Goal: Find specific page/section: Locate a particular part of the current website

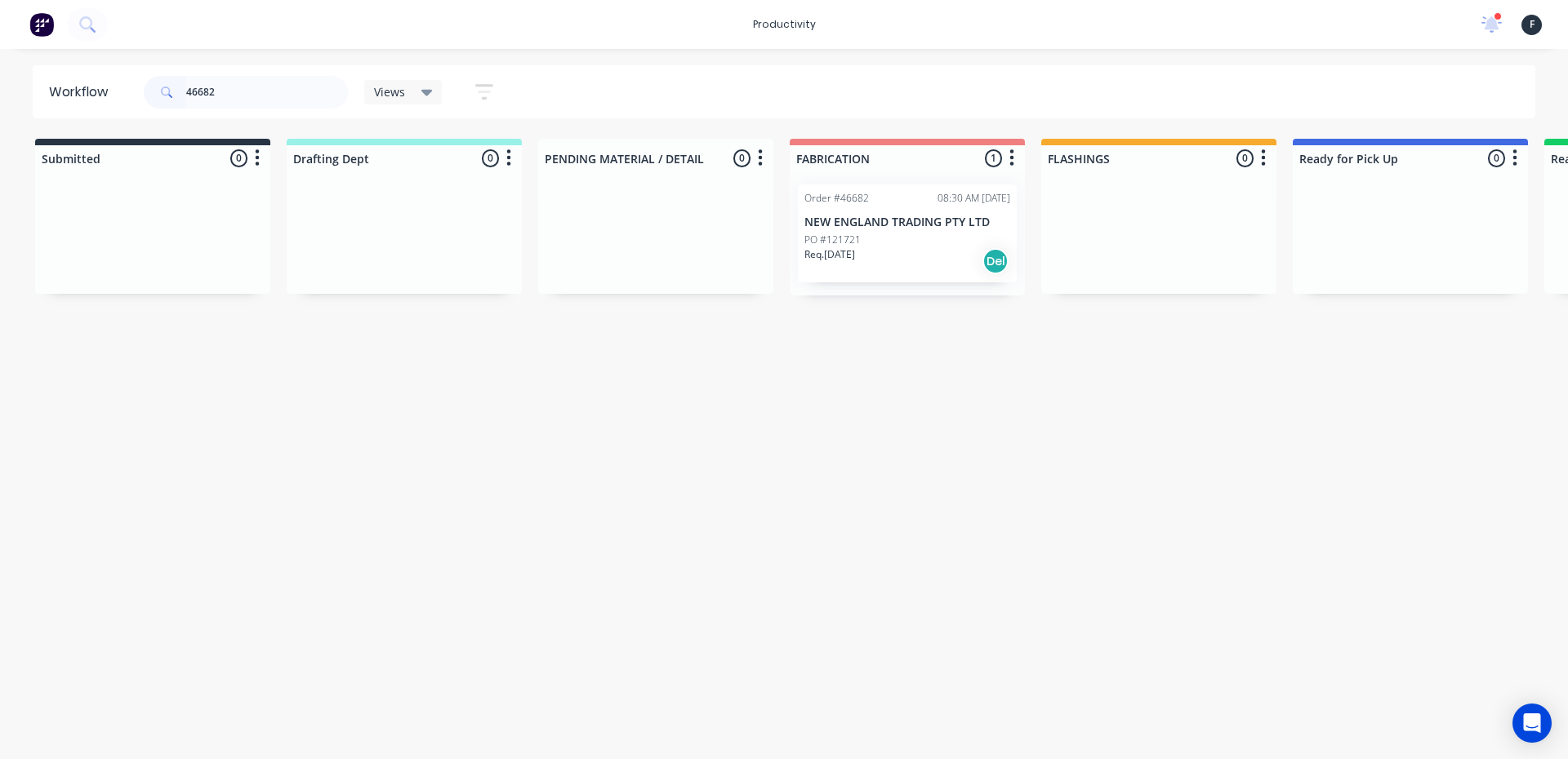
type input "46682"
click at [933, 237] on div "PO #121721" at bounding box center [907, 240] width 206 height 14
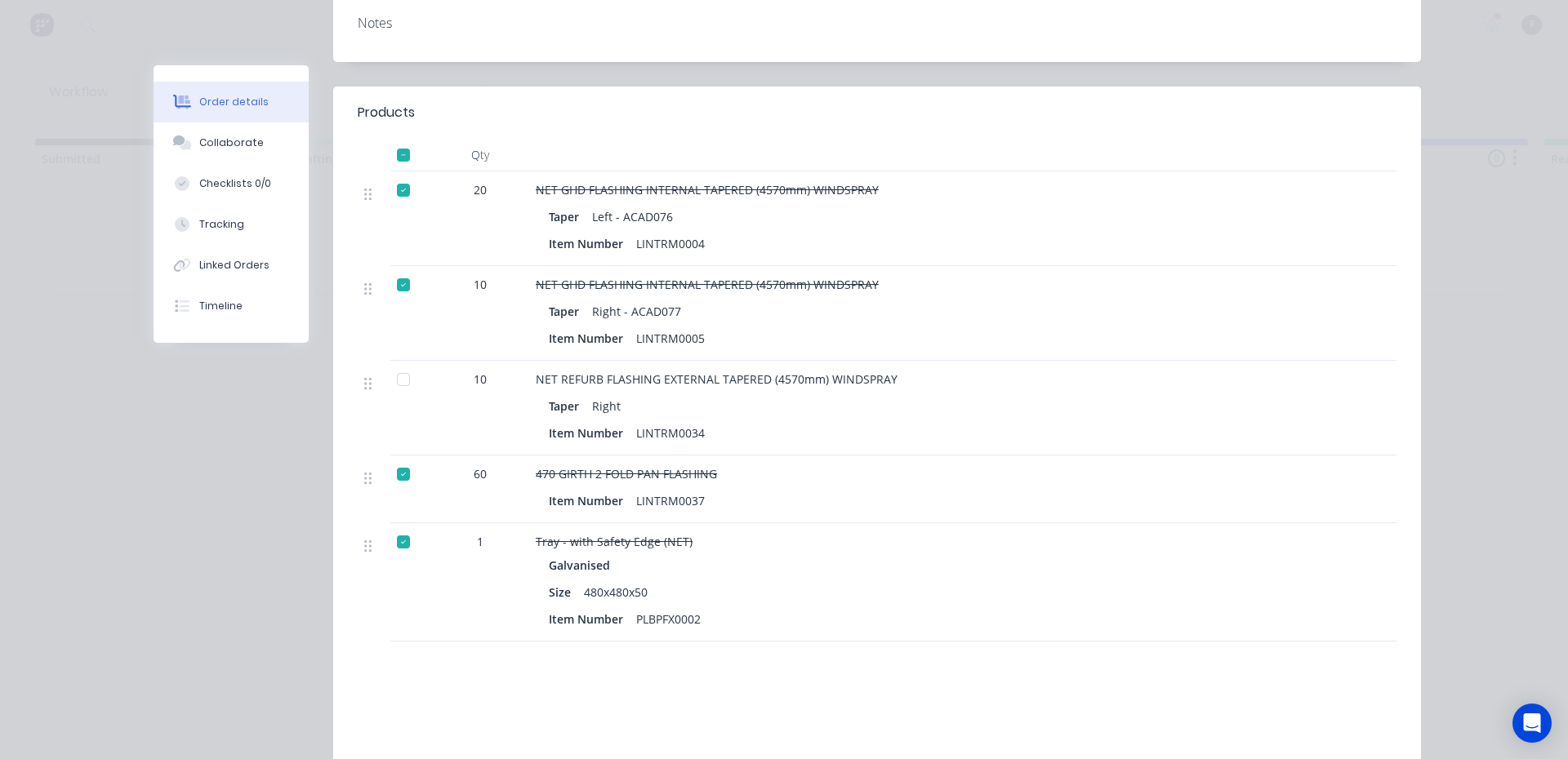
scroll to position [408, 0]
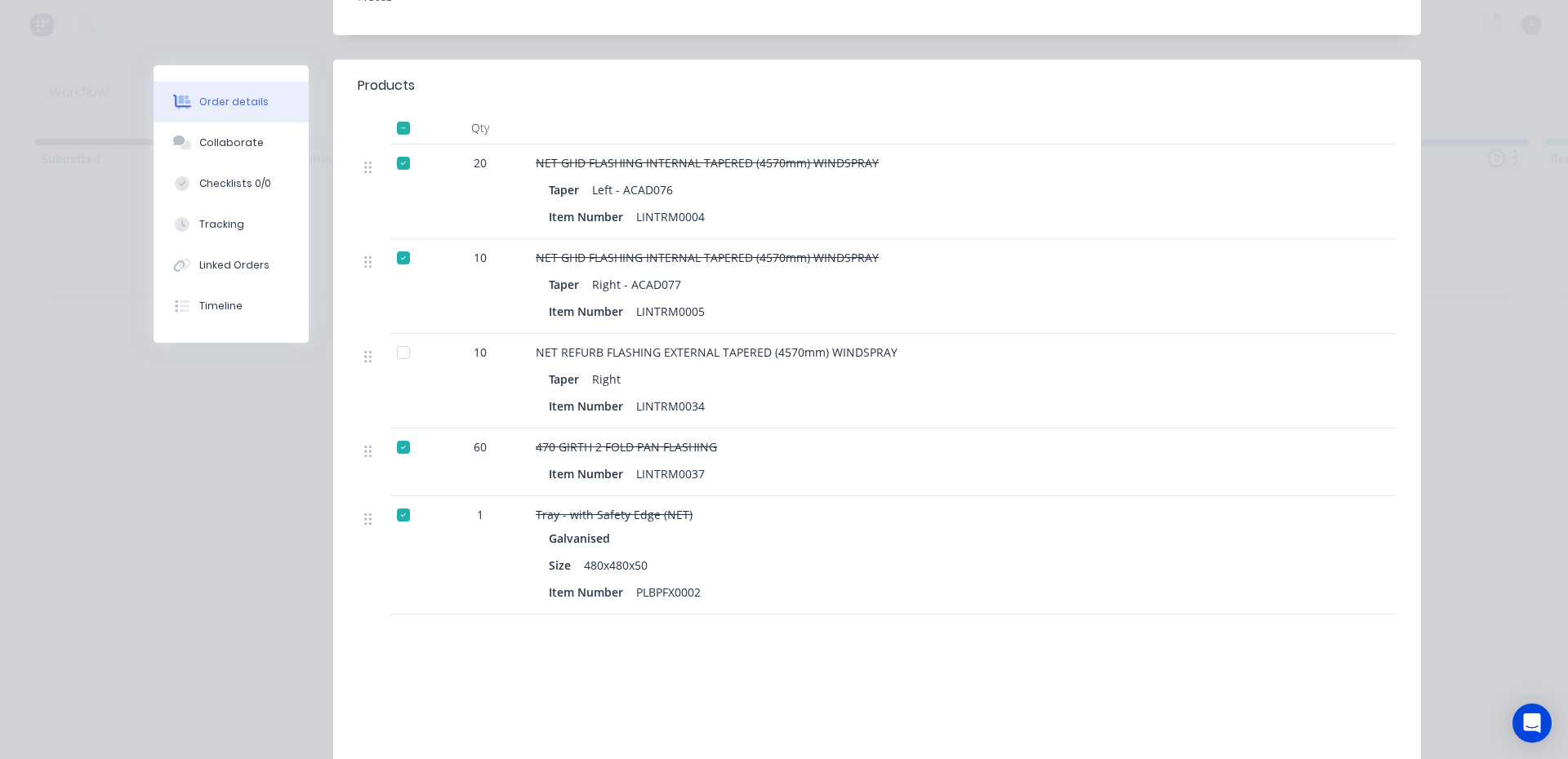
click at [399, 336] on div at bounding box center [403, 352] width 32 height 32
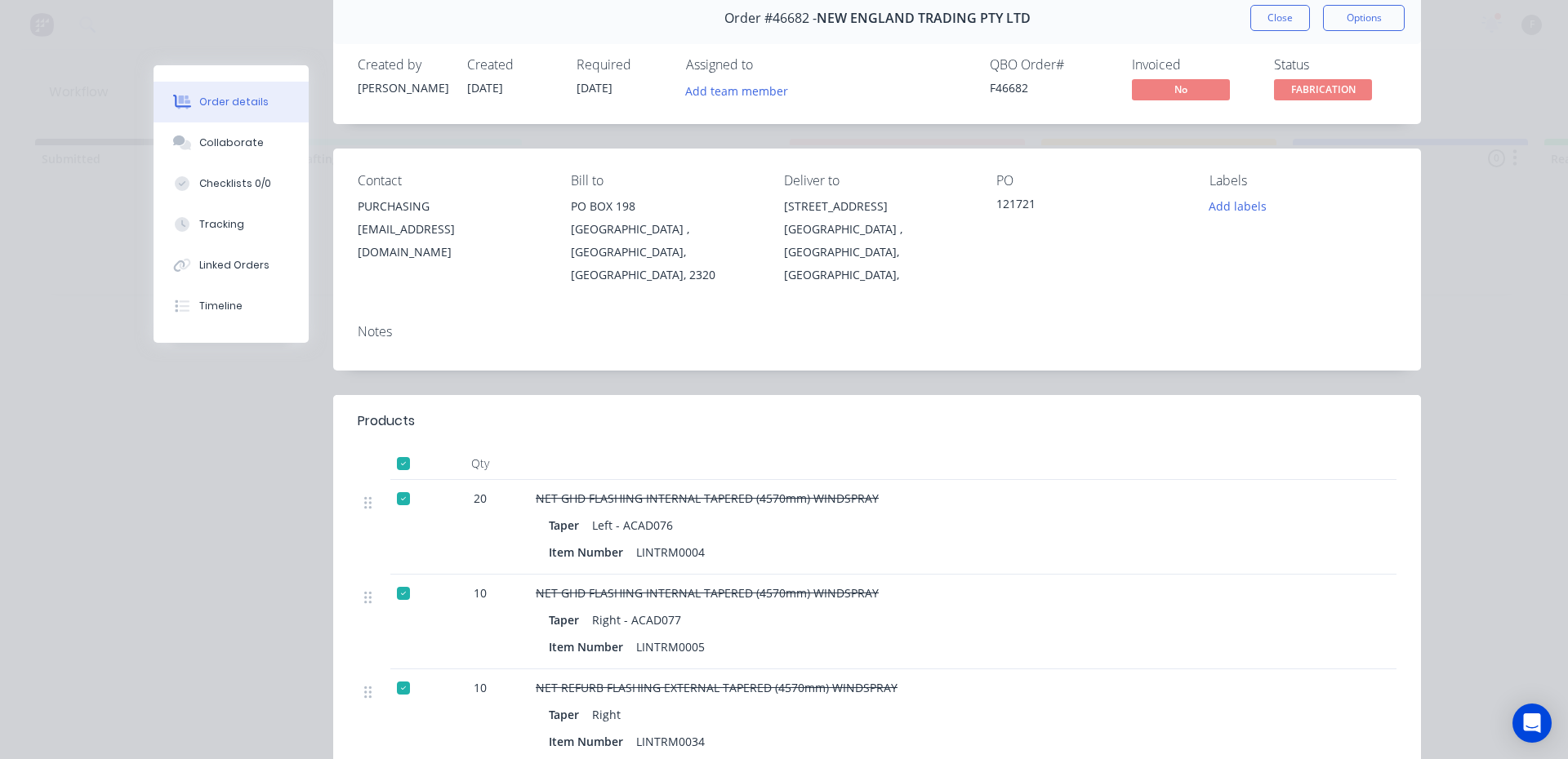
scroll to position [0, 0]
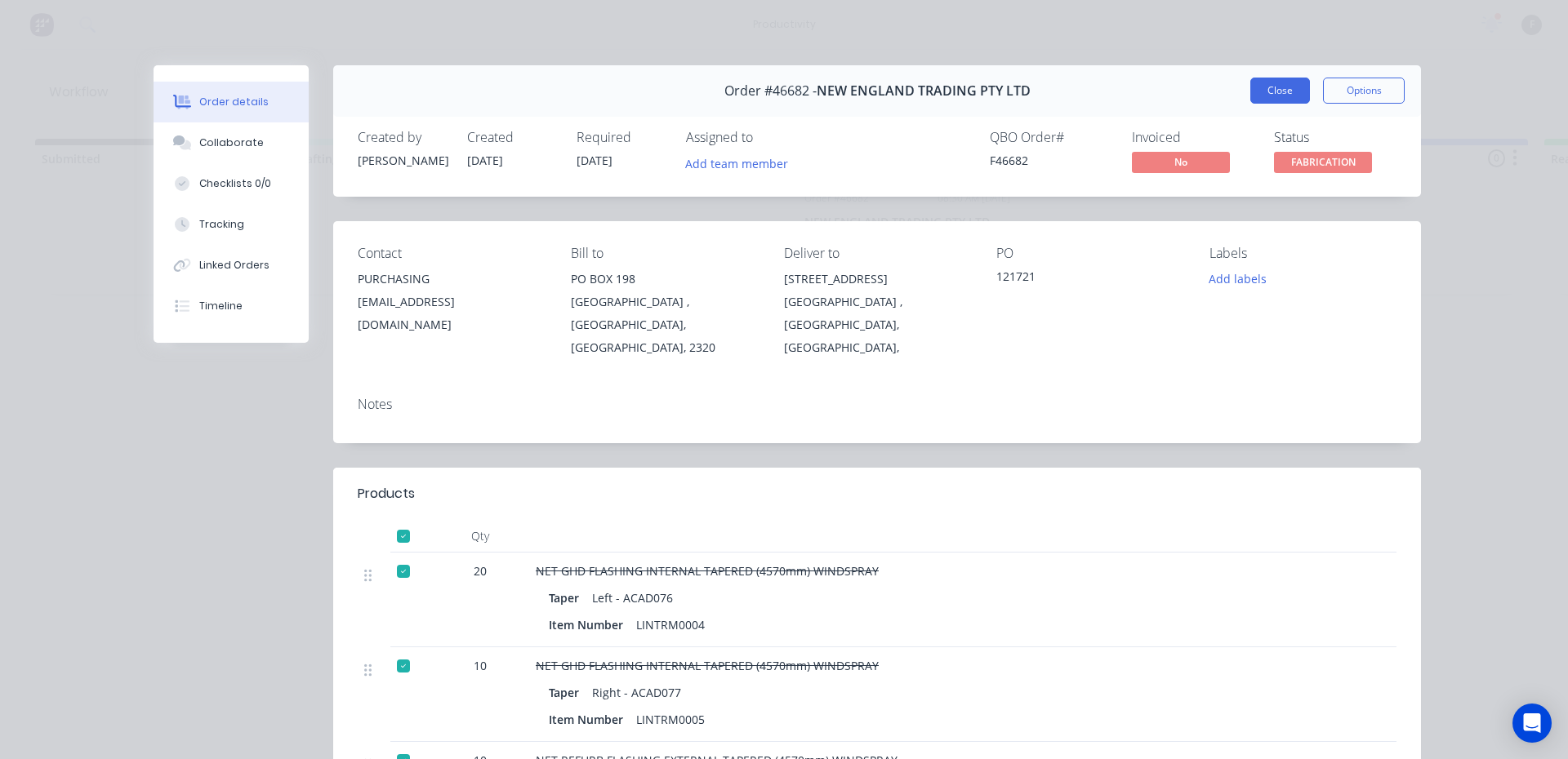
click at [1251, 85] on button "Close" at bounding box center [1280, 90] width 60 height 26
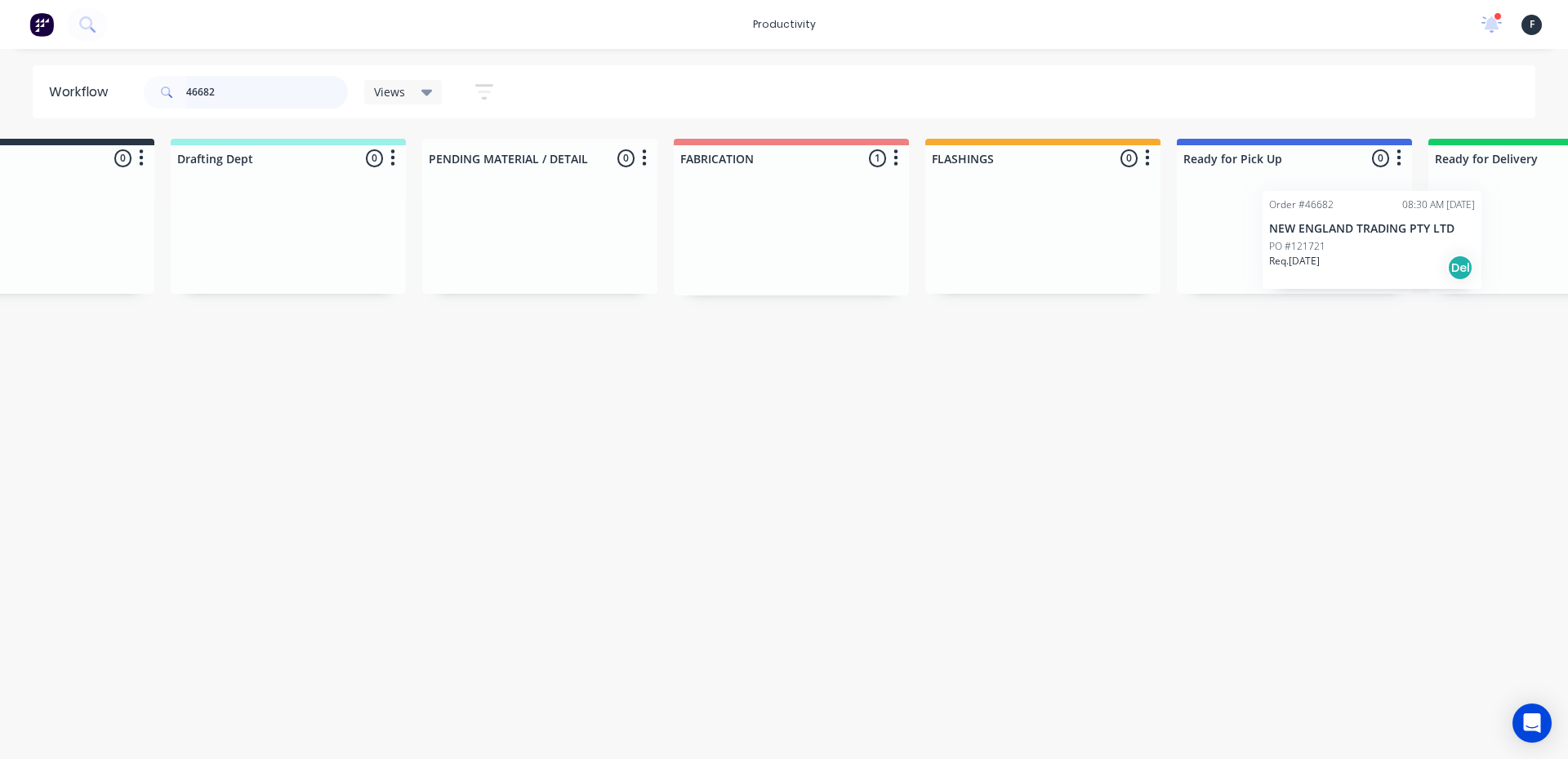
scroll to position [0, 233]
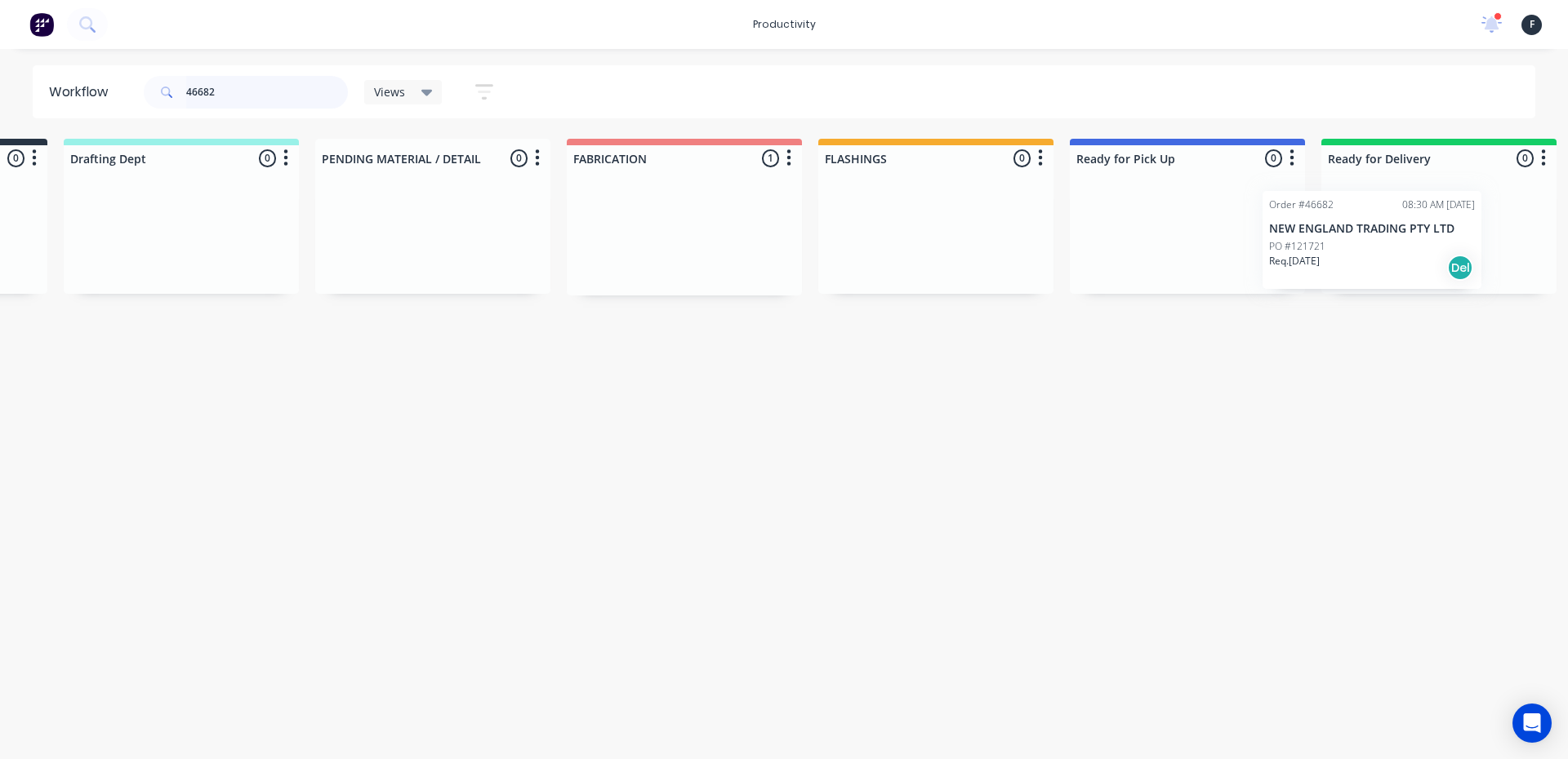
drag, startPoint x: 959, startPoint y: 239, endPoint x: 1438, endPoint y: 246, distance: 479.1
click at [1438, 246] on div "Submitted 0 Sort By Created date Required date Order number Customer name Most …" at bounding box center [1123, 217] width 2723 height 157
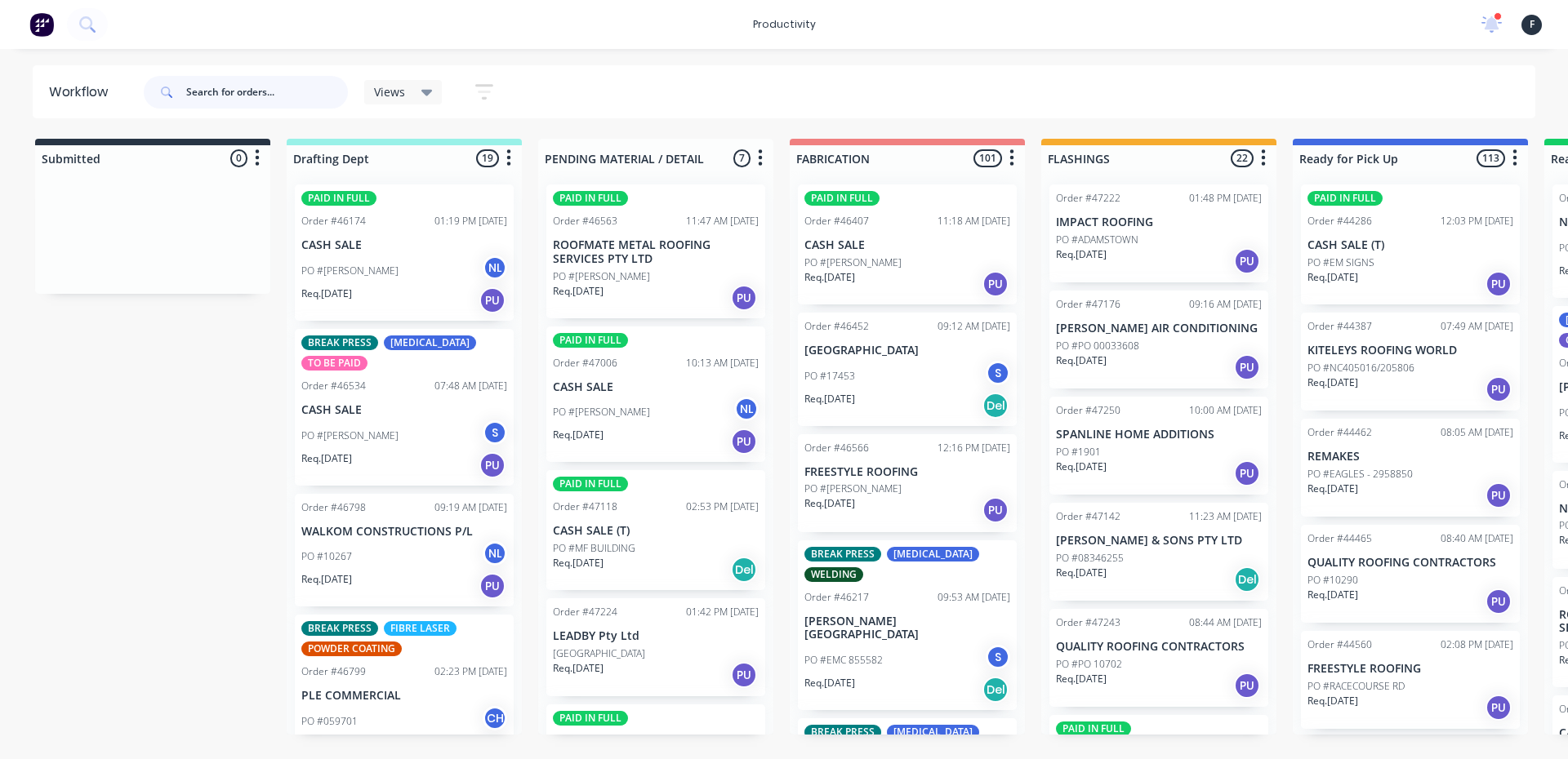
click at [250, 88] on input "text" at bounding box center [266, 92] width 161 height 32
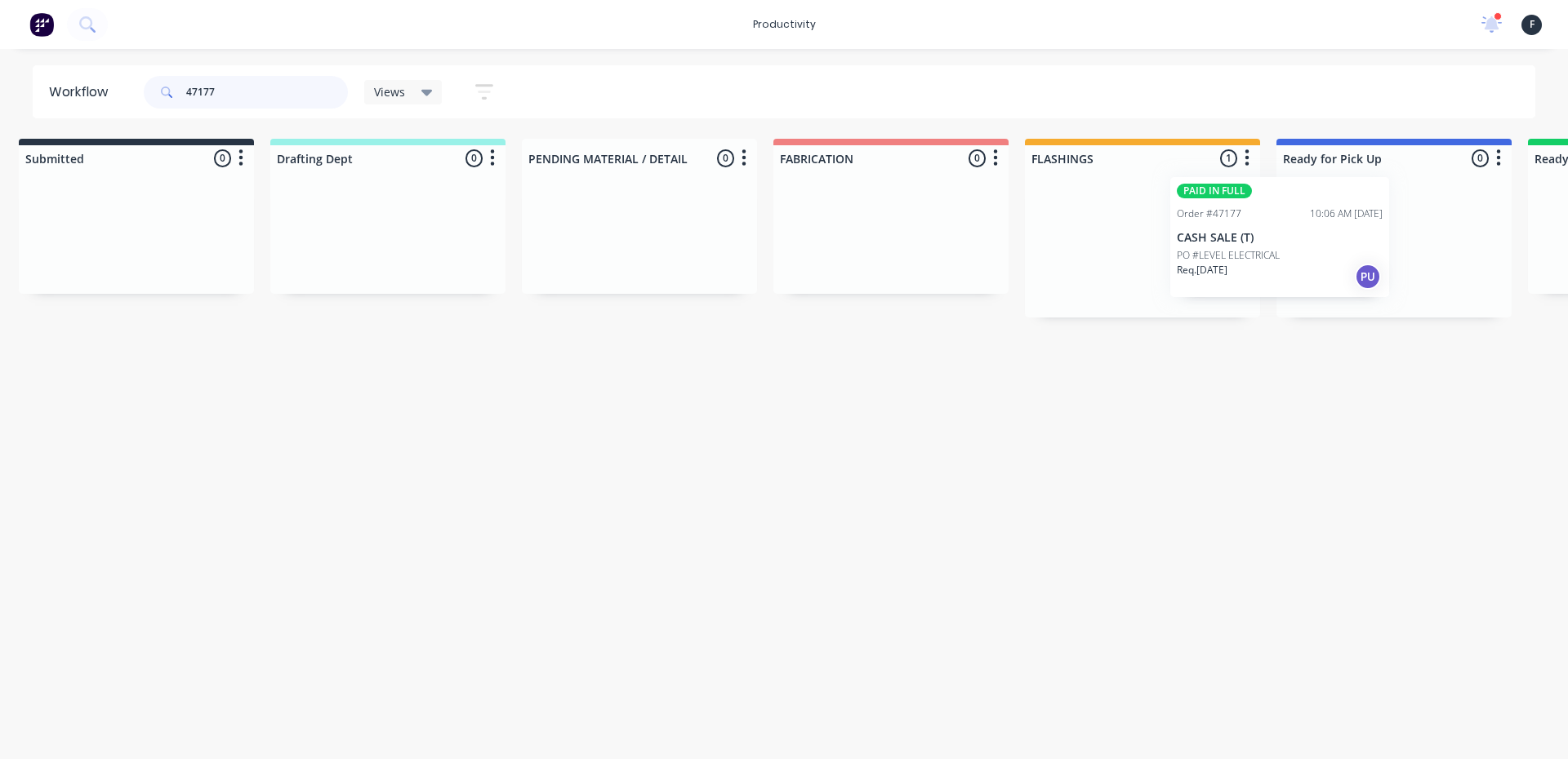
scroll to position [0, 24]
drag, startPoint x: 1180, startPoint y: 303, endPoint x: 1314, endPoint y: 292, distance: 134.5
click at [1314, 292] on div "Submitted 0 Sort By Created date Required date Order number Customer name Most …" at bounding box center [1325, 228] width 2723 height 178
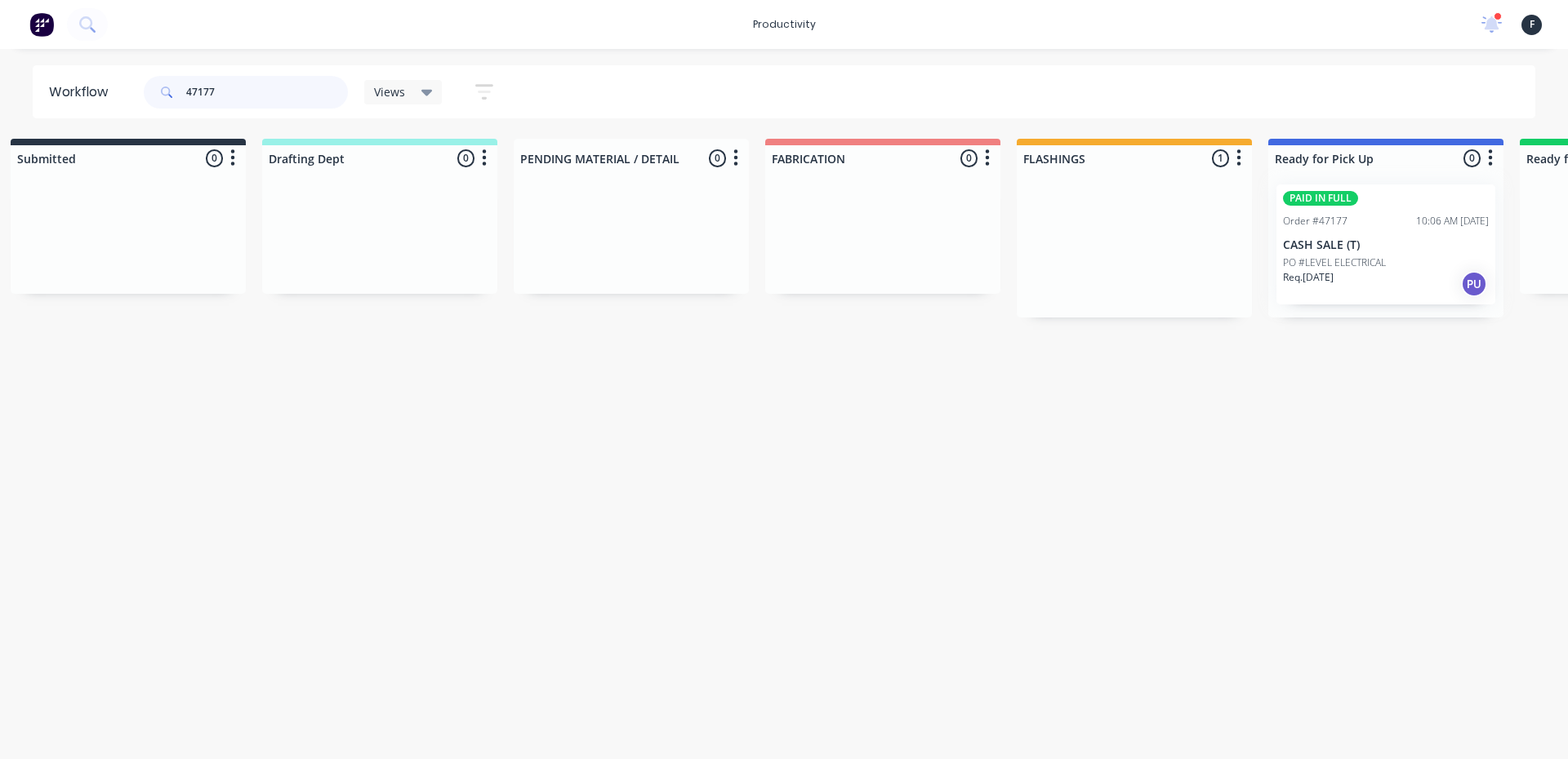
type input "47177"
click at [1343, 291] on div at bounding box center [1386, 244] width 235 height 146
click at [1343, 288] on div "Req. 26/08/25 PU" at bounding box center [1386, 284] width 206 height 28
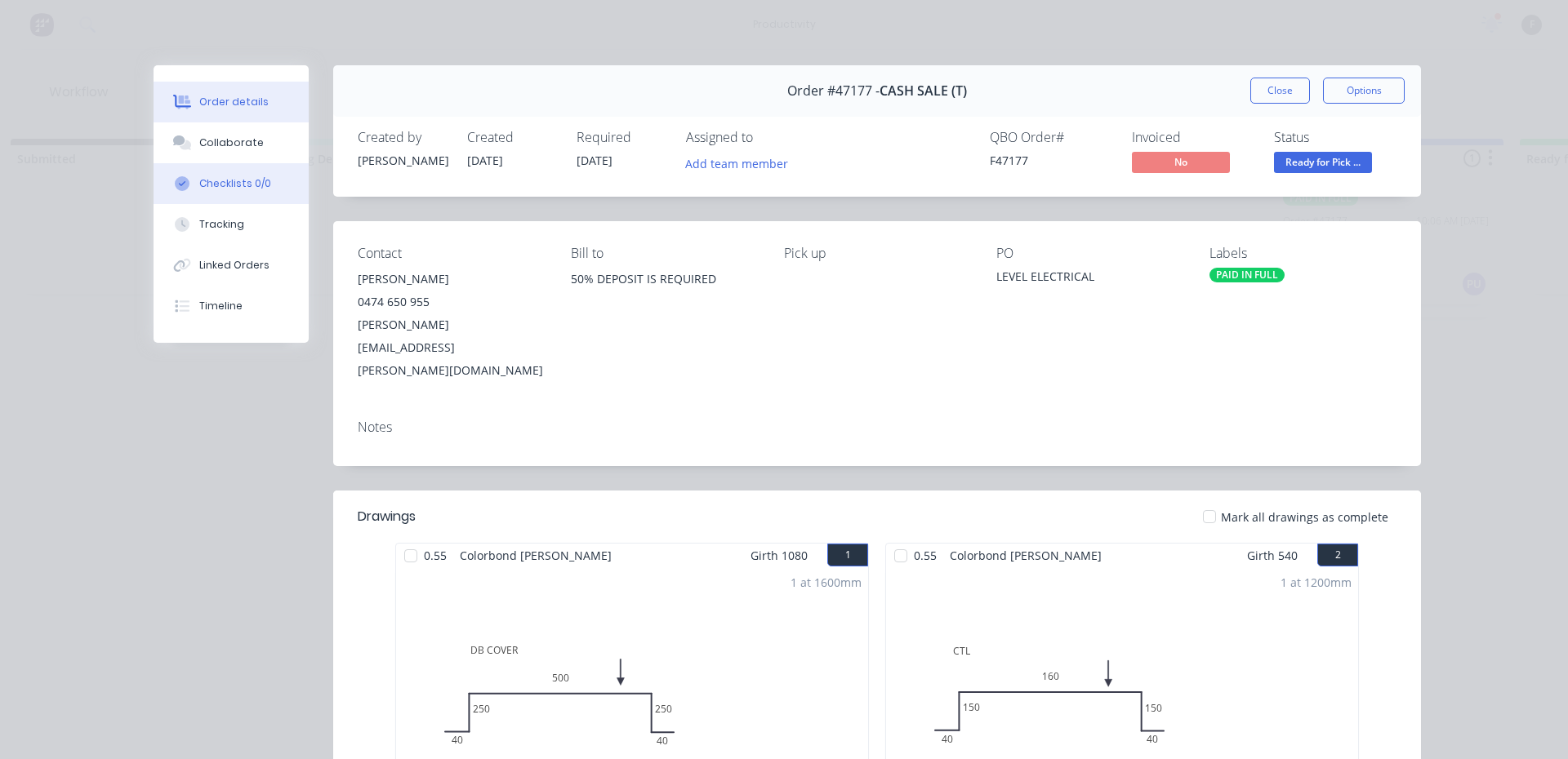
click at [206, 164] on button "Checklists 0/0" at bounding box center [231, 183] width 155 height 41
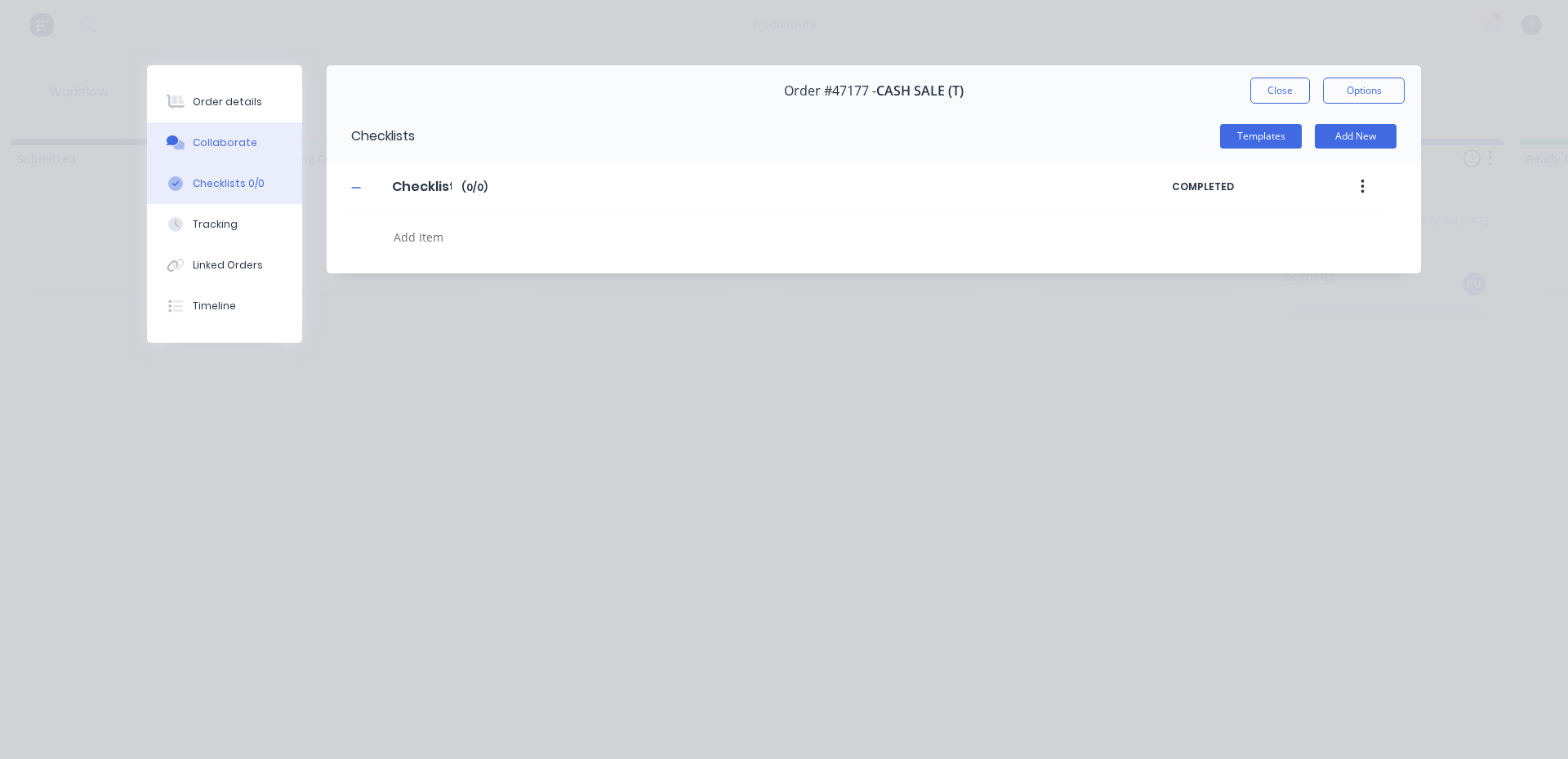
click at [206, 147] on div "Collaborate" at bounding box center [225, 142] width 65 height 14
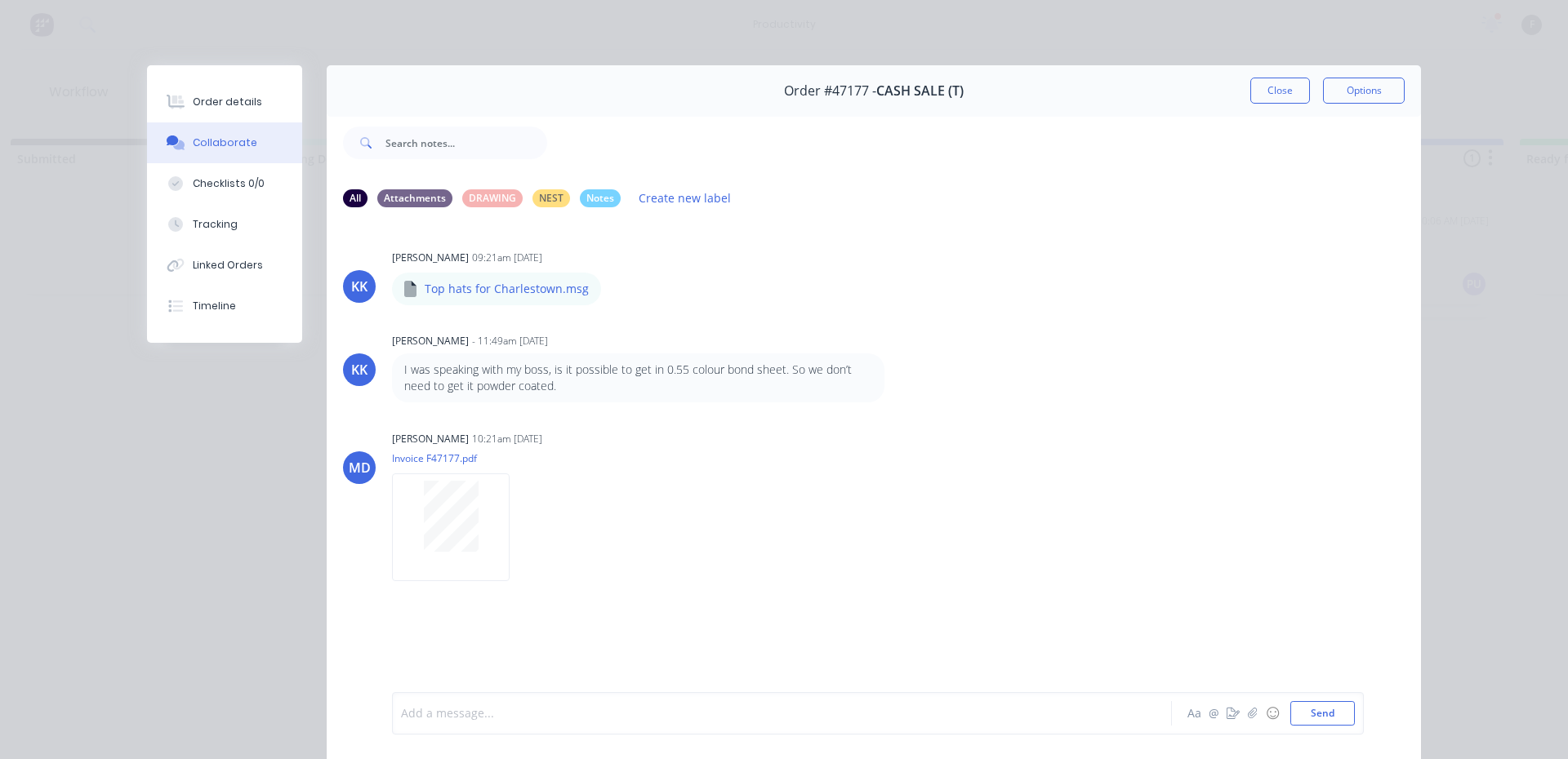
click at [436, 718] on div at bounding box center [759, 714] width 714 height 17
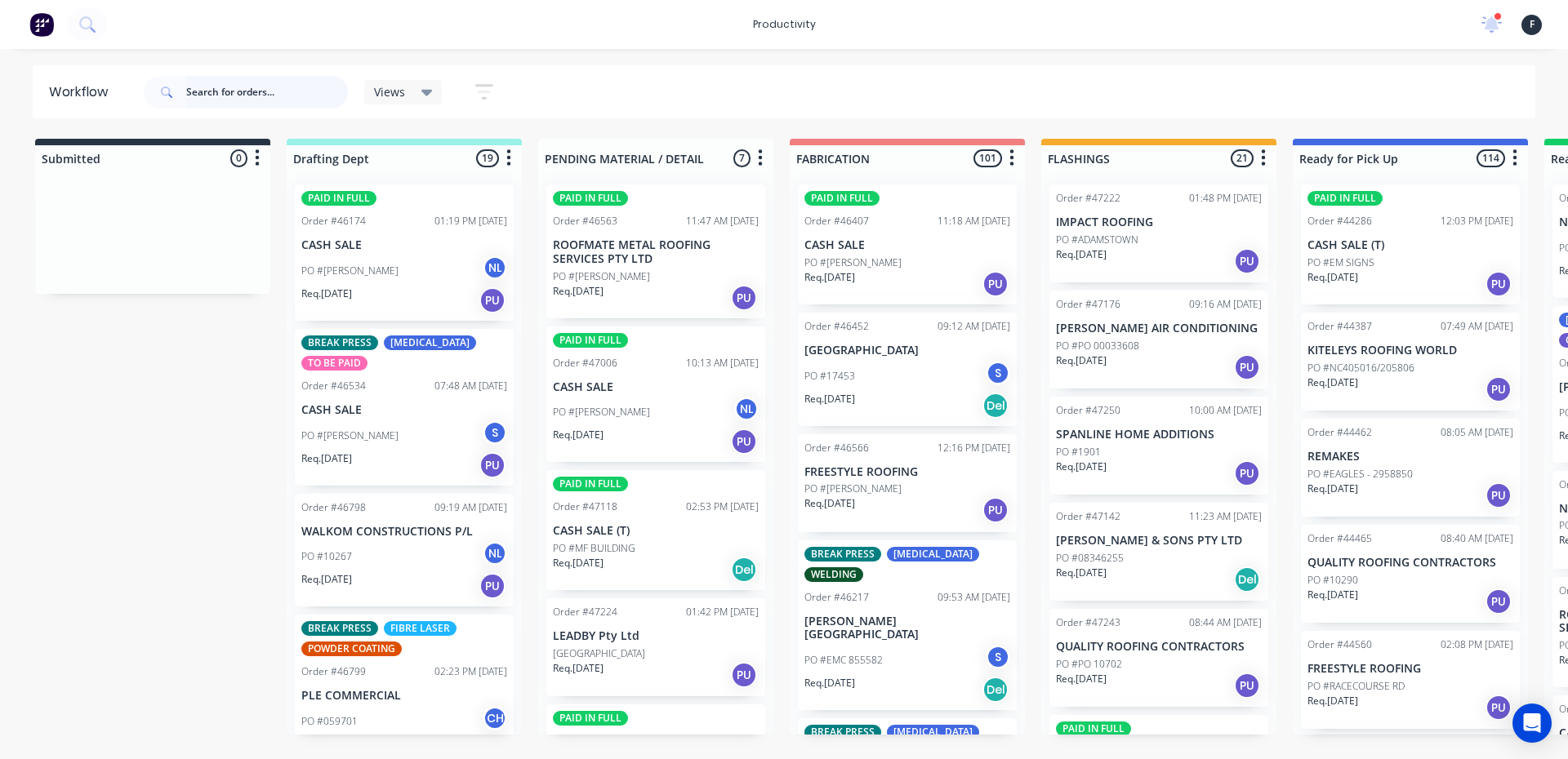
click at [266, 91] on input "text" at bounding box center [266, 92] width 161 height 32
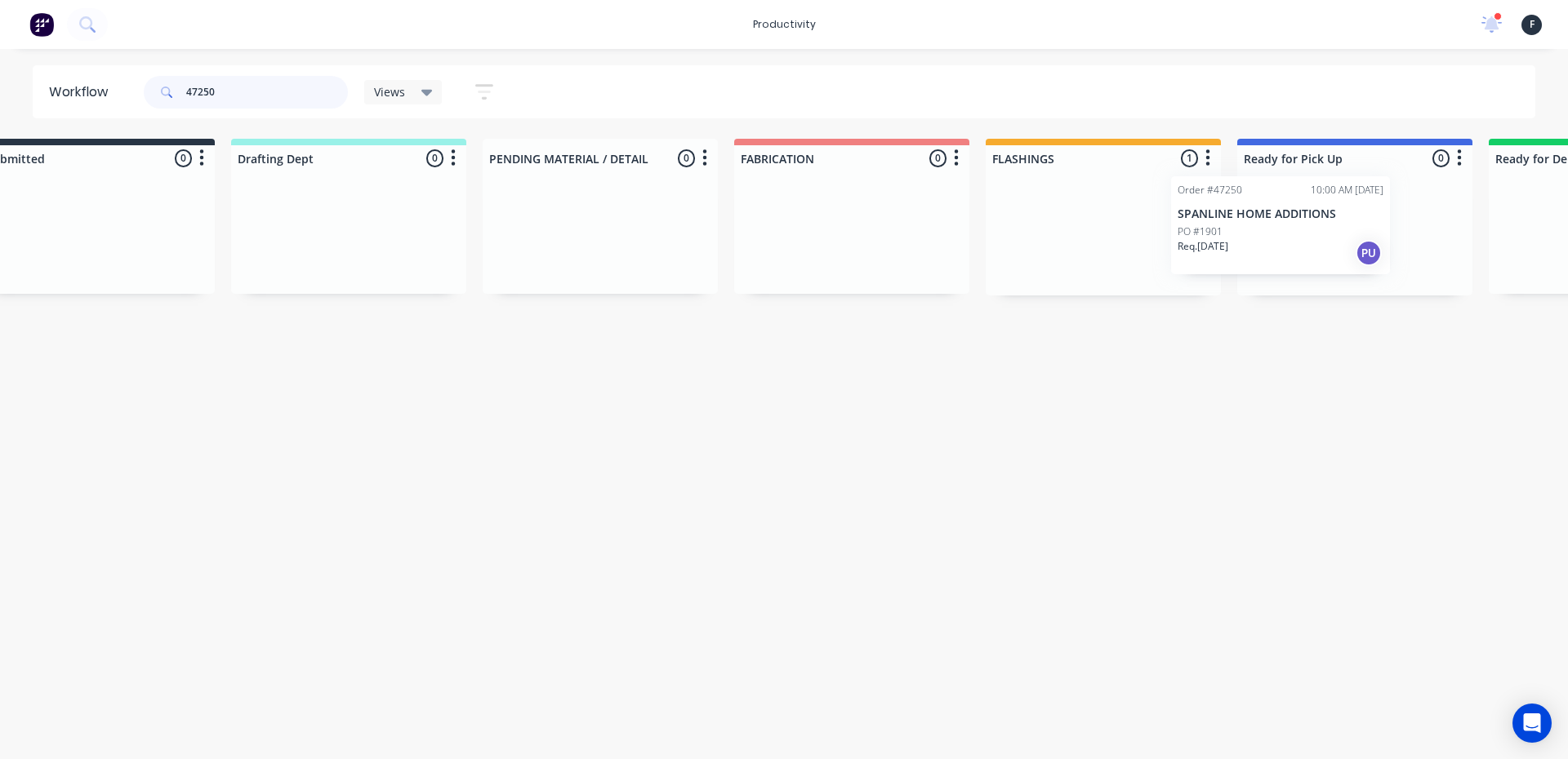
drag, startPoint x: 1151, startPoint y: 278, endPoint x: 1298, endPoint y: 269, distance: 147.3
click at [1298, 269] on div "Submitted 0 Sort By Created date Required date Order number Customer name Most …" at bounding box center [1294, 217] width 2723 height 157
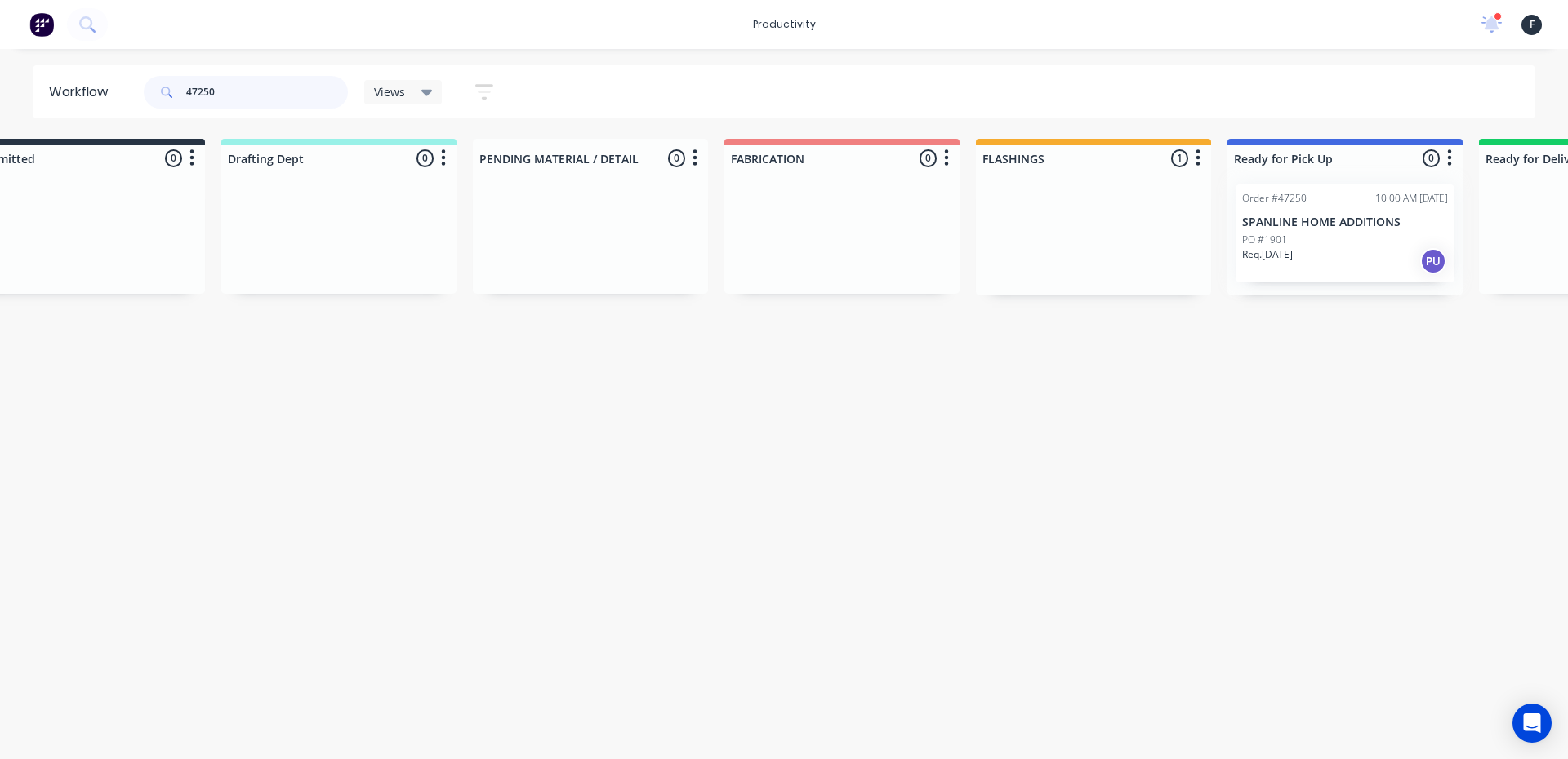
type input "47250"
click at [1299, 268] on div at bounding box center [1344, 233] width 235 height 124
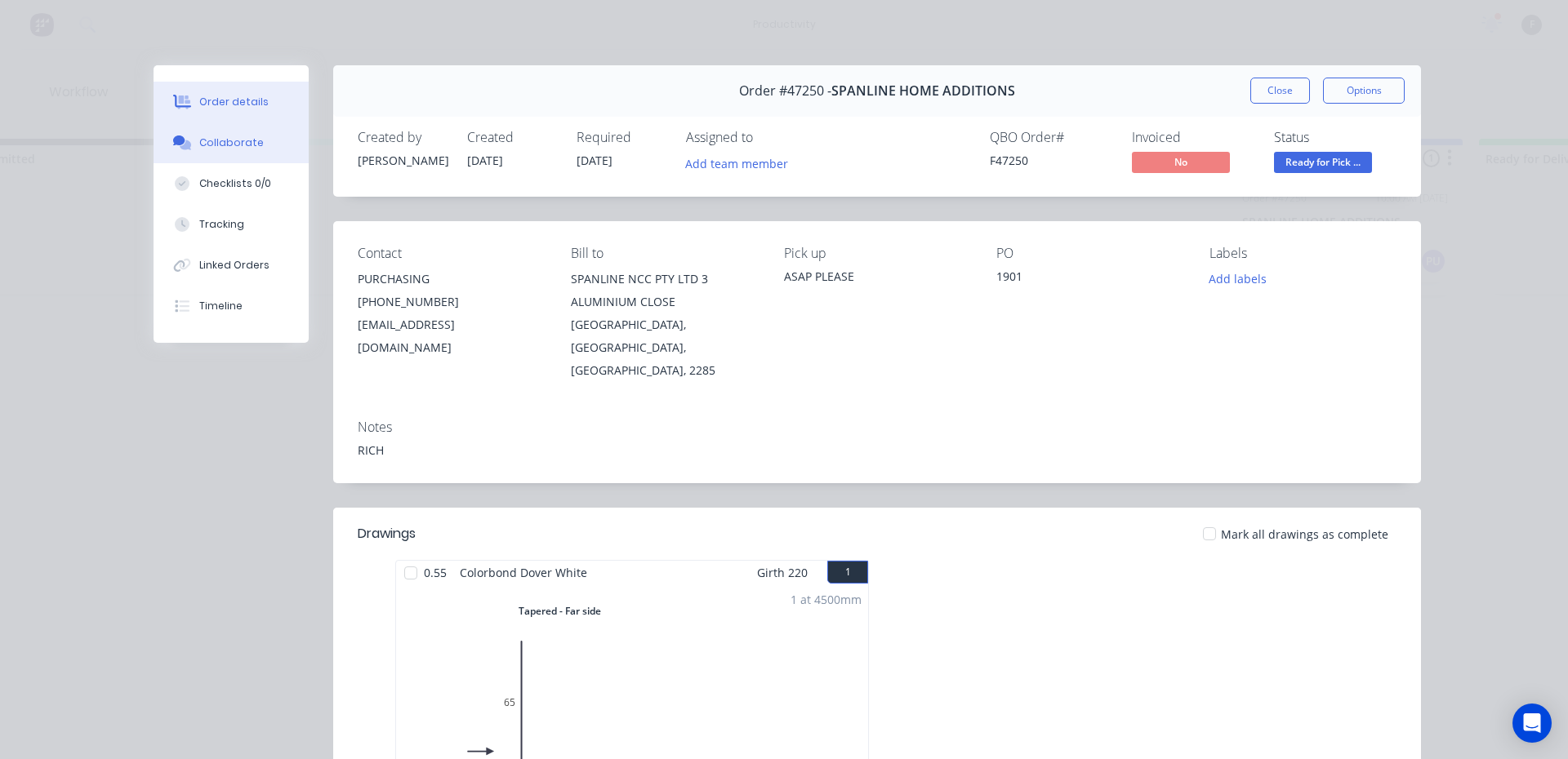
click at [159, 140] on button "Collaborate" at bounding box center [231, 142] width 155 height 41
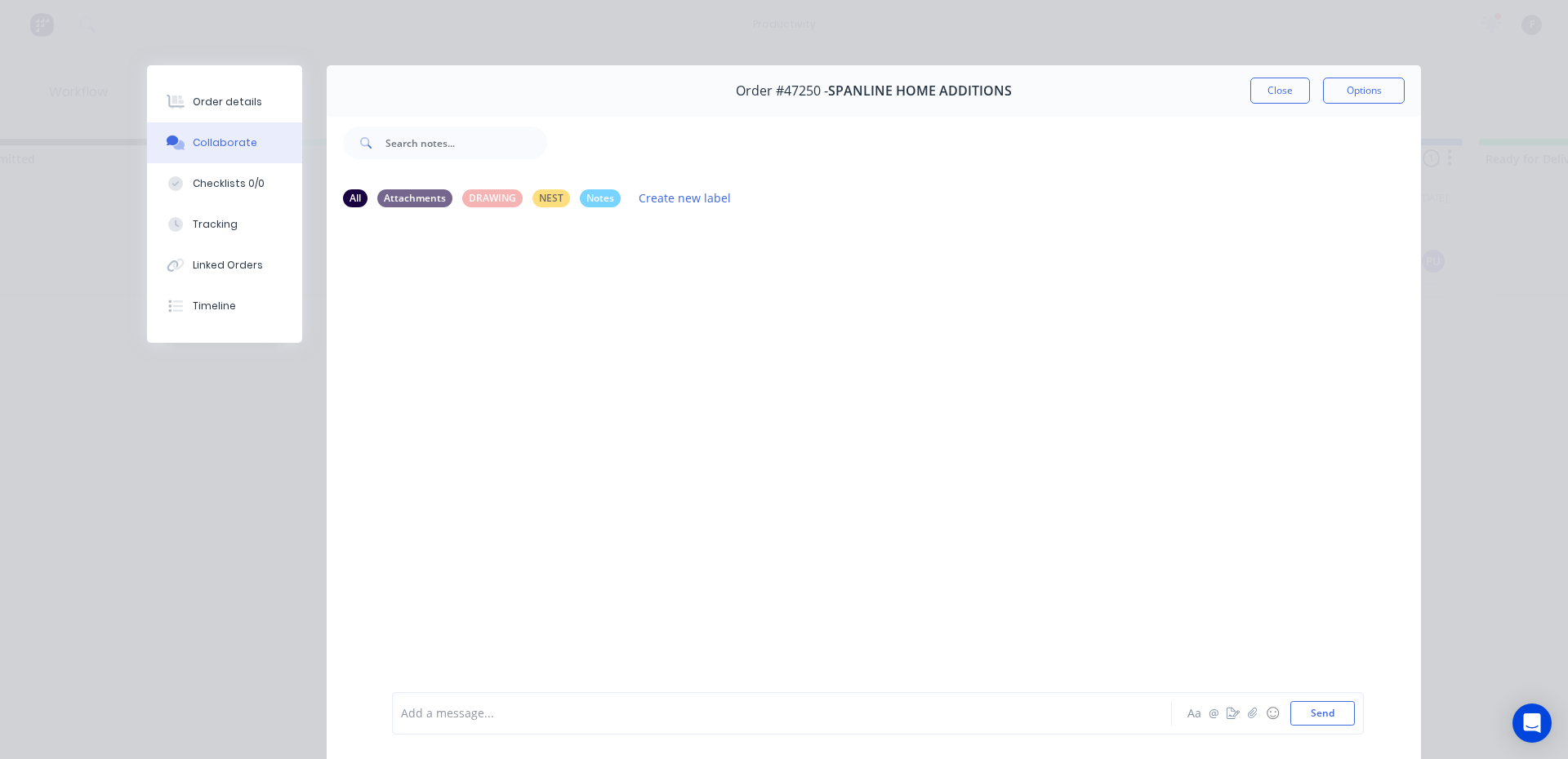
click at [495, 730] on div "Add a message... Aa @ ☺ Send" at bounding box center [878, 713] width 972 height 42
click at [489, 697] on div "Add a message... Aa @ ☺ Send" at bounding box center [878, 713] width 972 height 42
click at [471, 709] on div at bounding box center [759, 714] width 714 height 17
